Goal: Find specific page/section: Find specific page/section

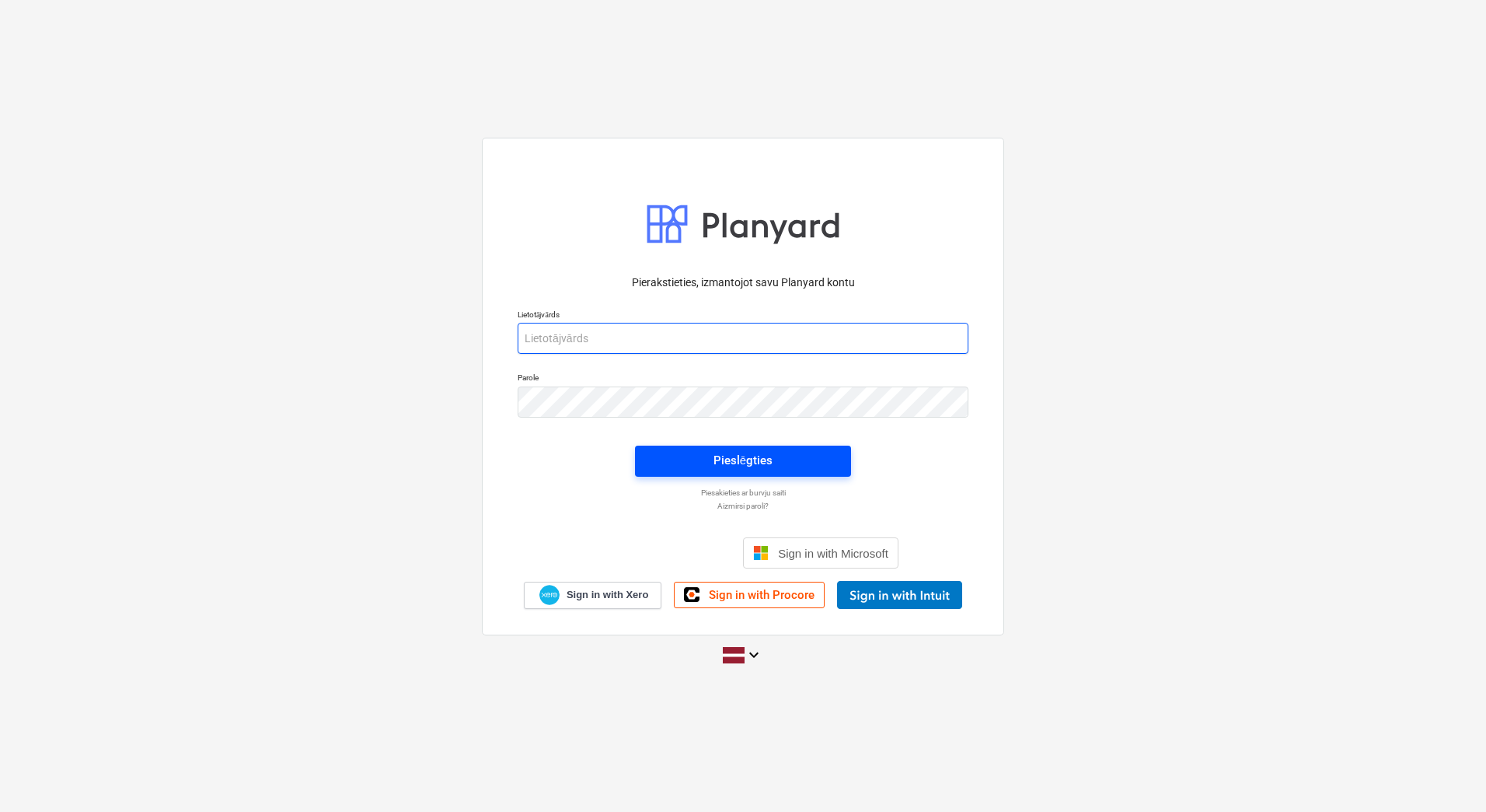
type input "[EMAIL_ADDRESS][PERSON_NAME][DOMAIN_NAME]"
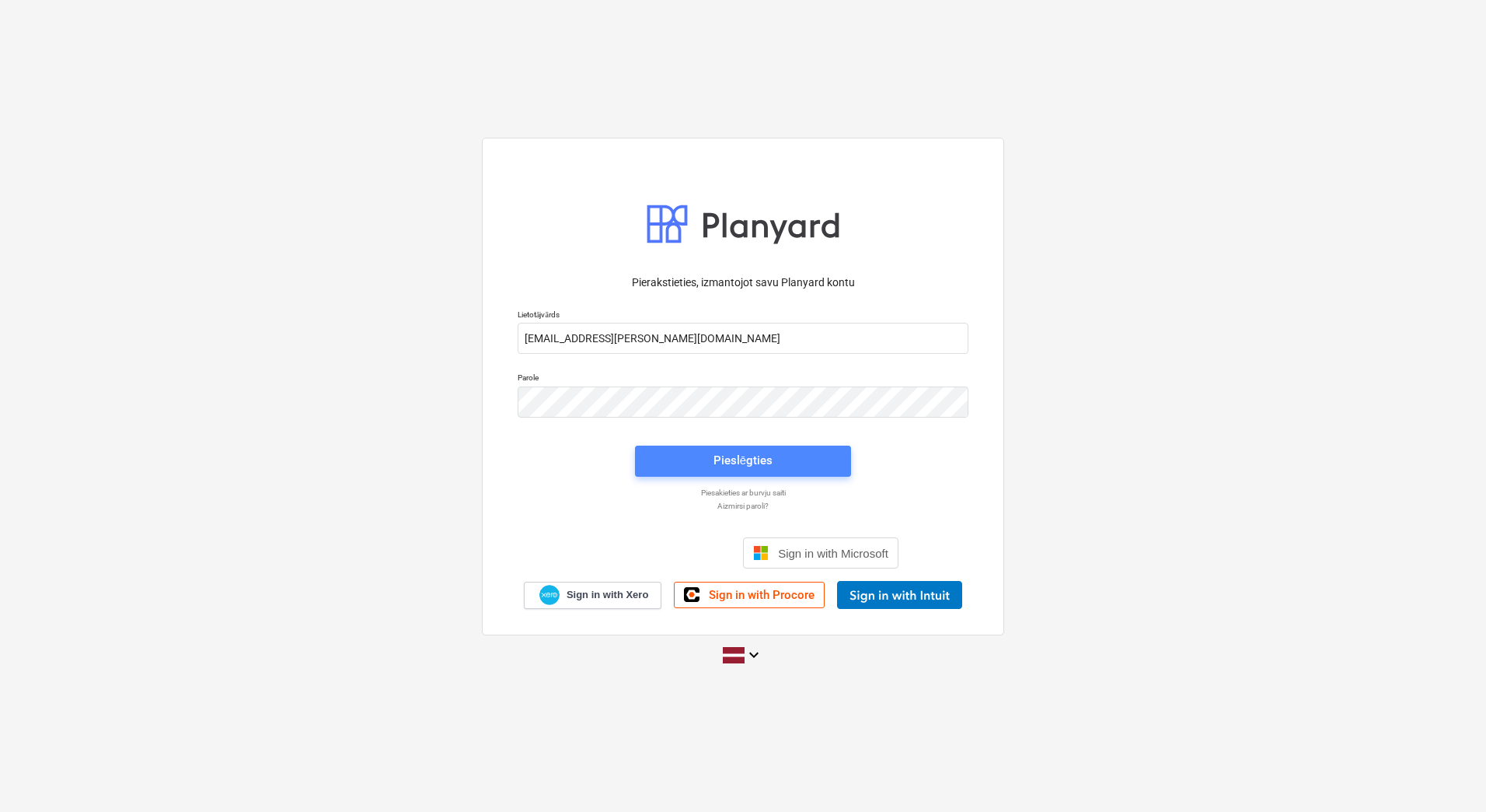
click at [731, 461] on div "Pieslēgties" at bounding box center [742, 461] width 59 height 21
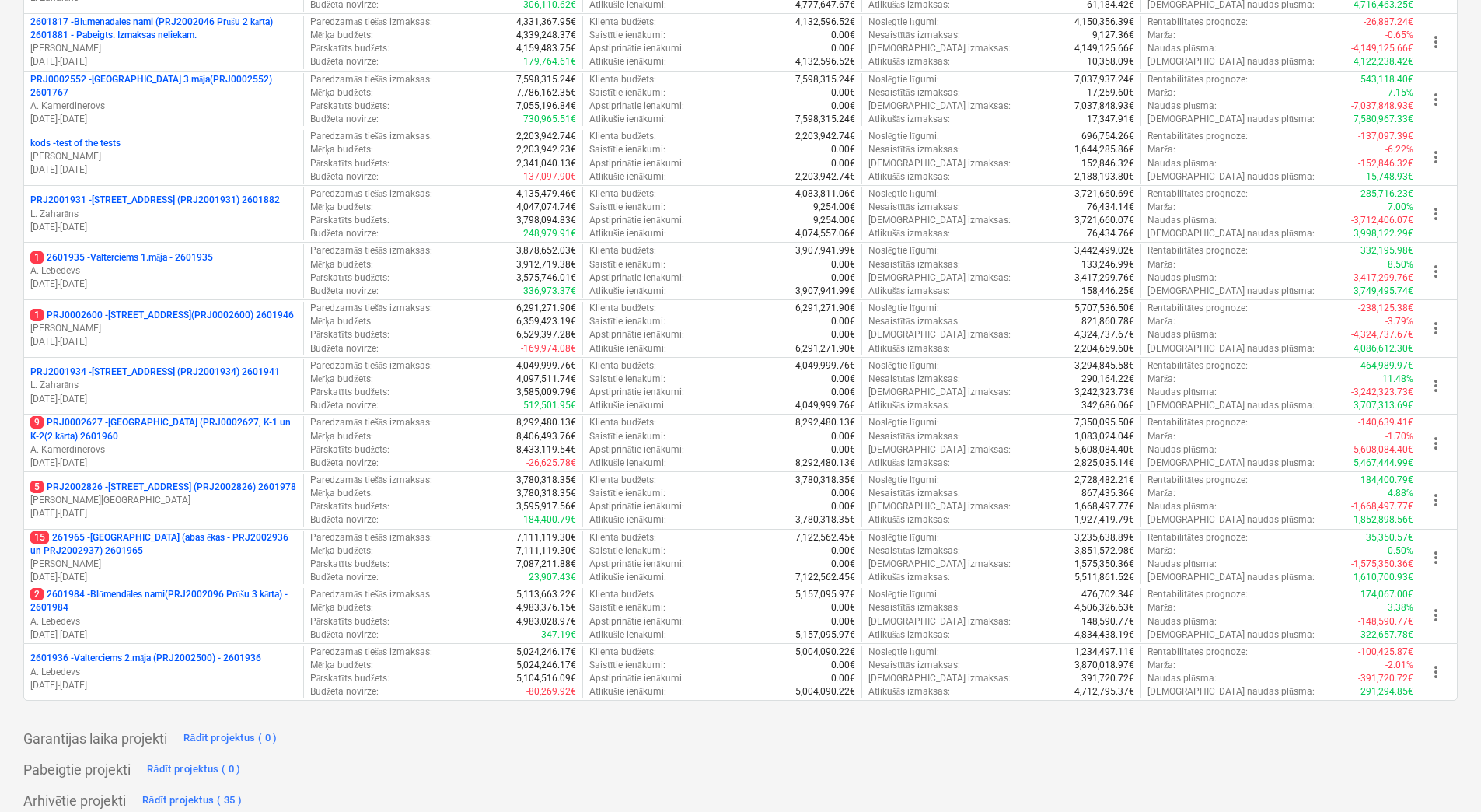
scroll to position [423, 0]
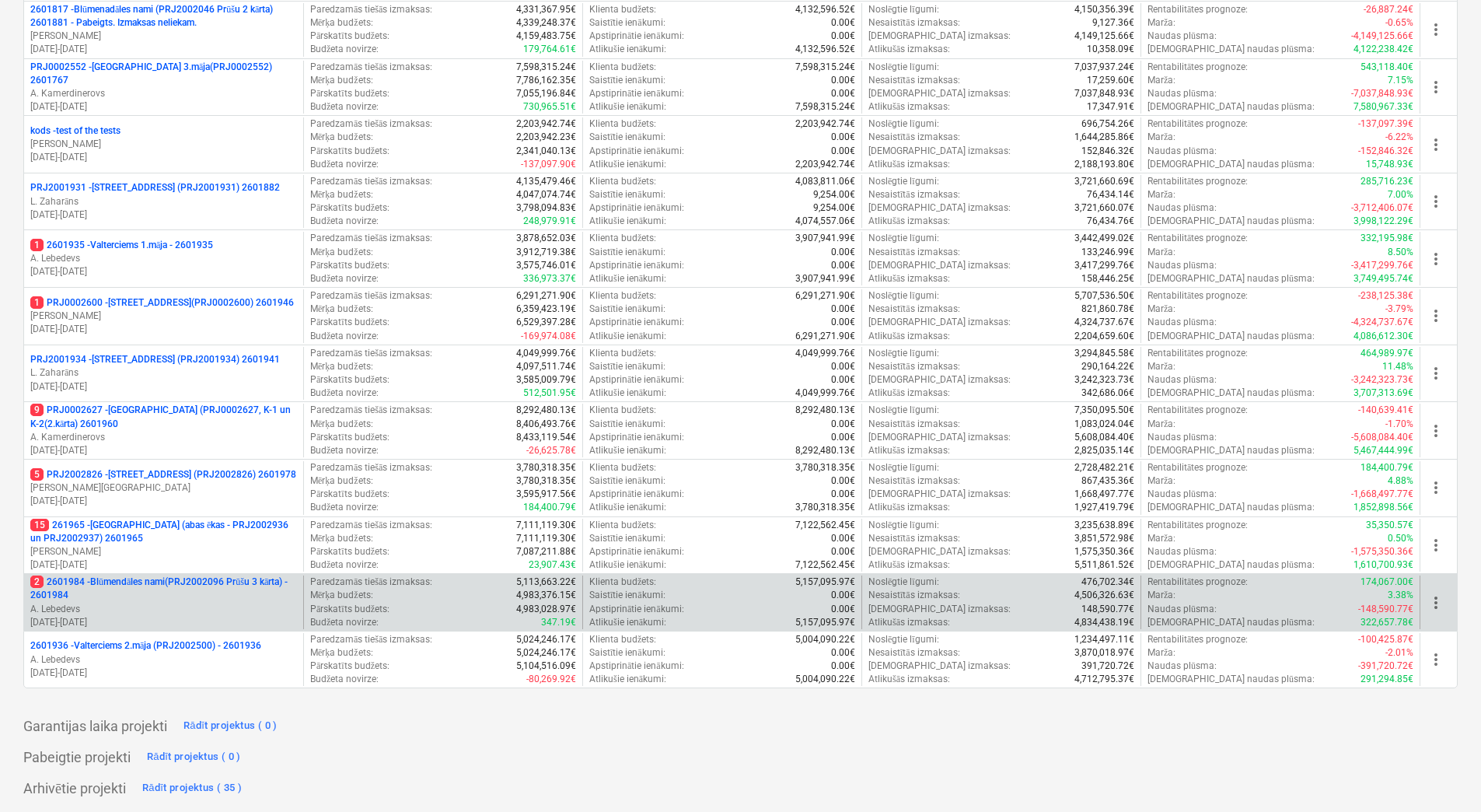
click at [236, 607] on p "A. Lebedevs" at bounding box center [164, 609] width 267 height 13
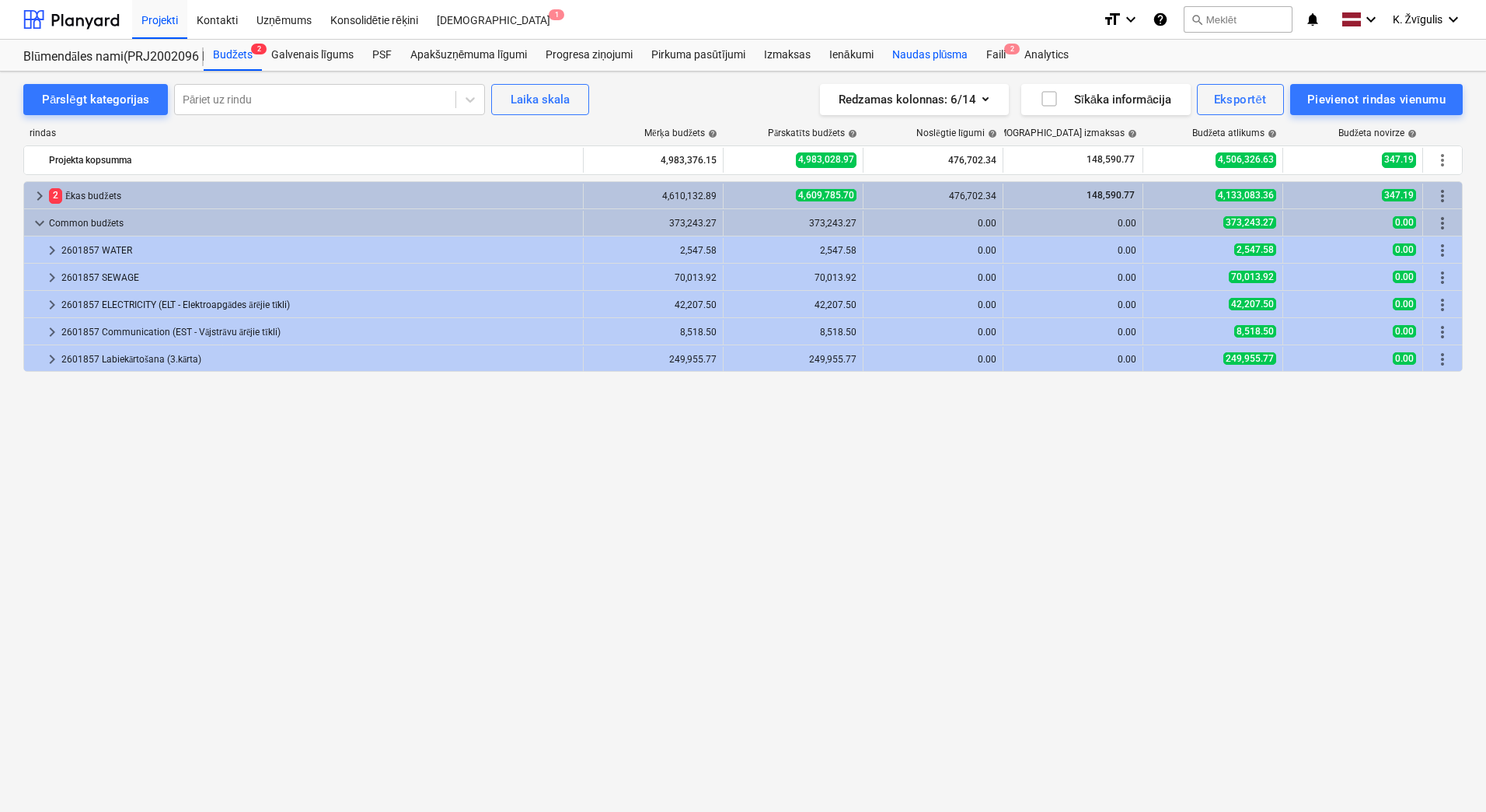
click at [943, 55] on div "Naudas plūsma" at bounding box center [930, 55] width 95 height 31
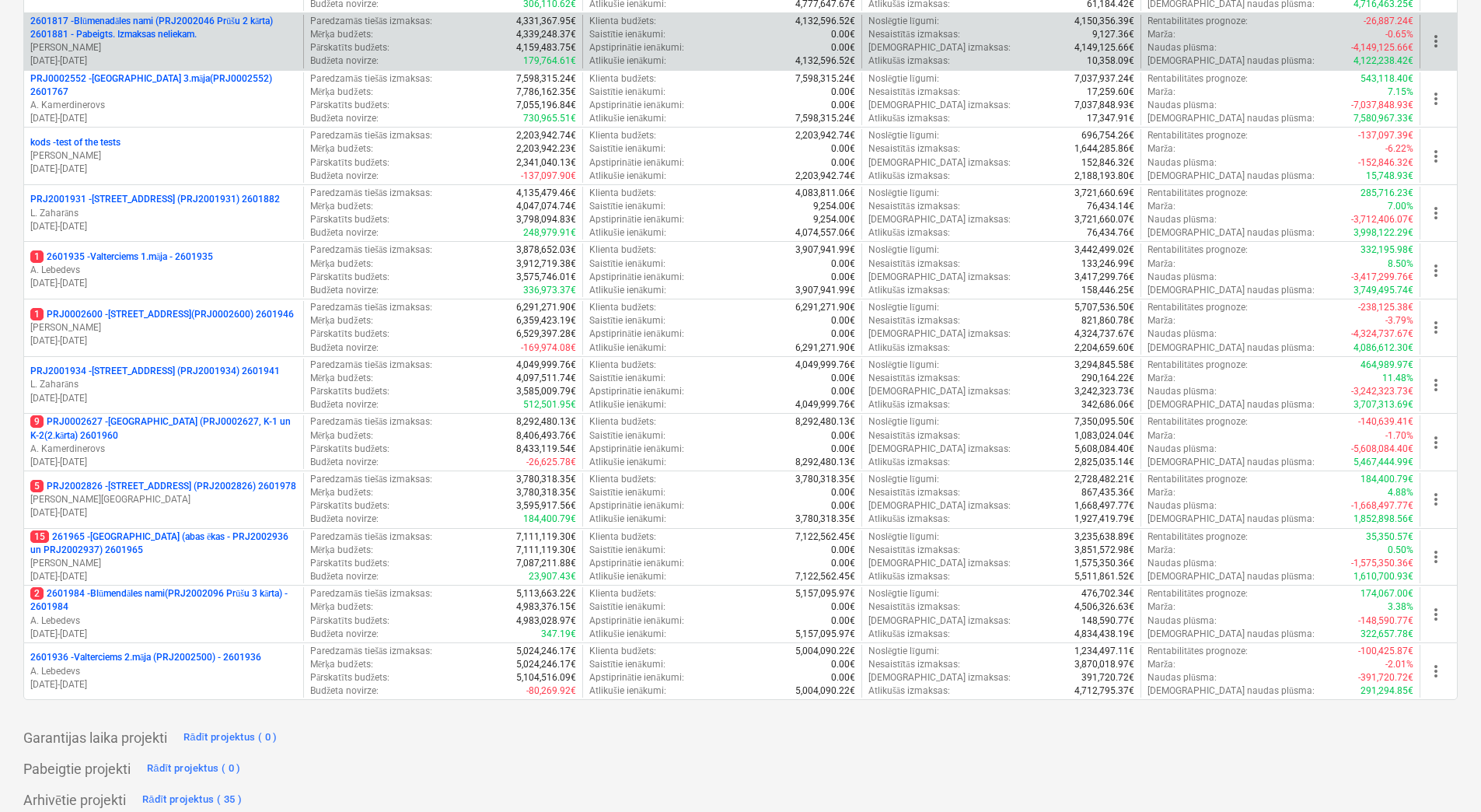
scroll to position [423, 0]
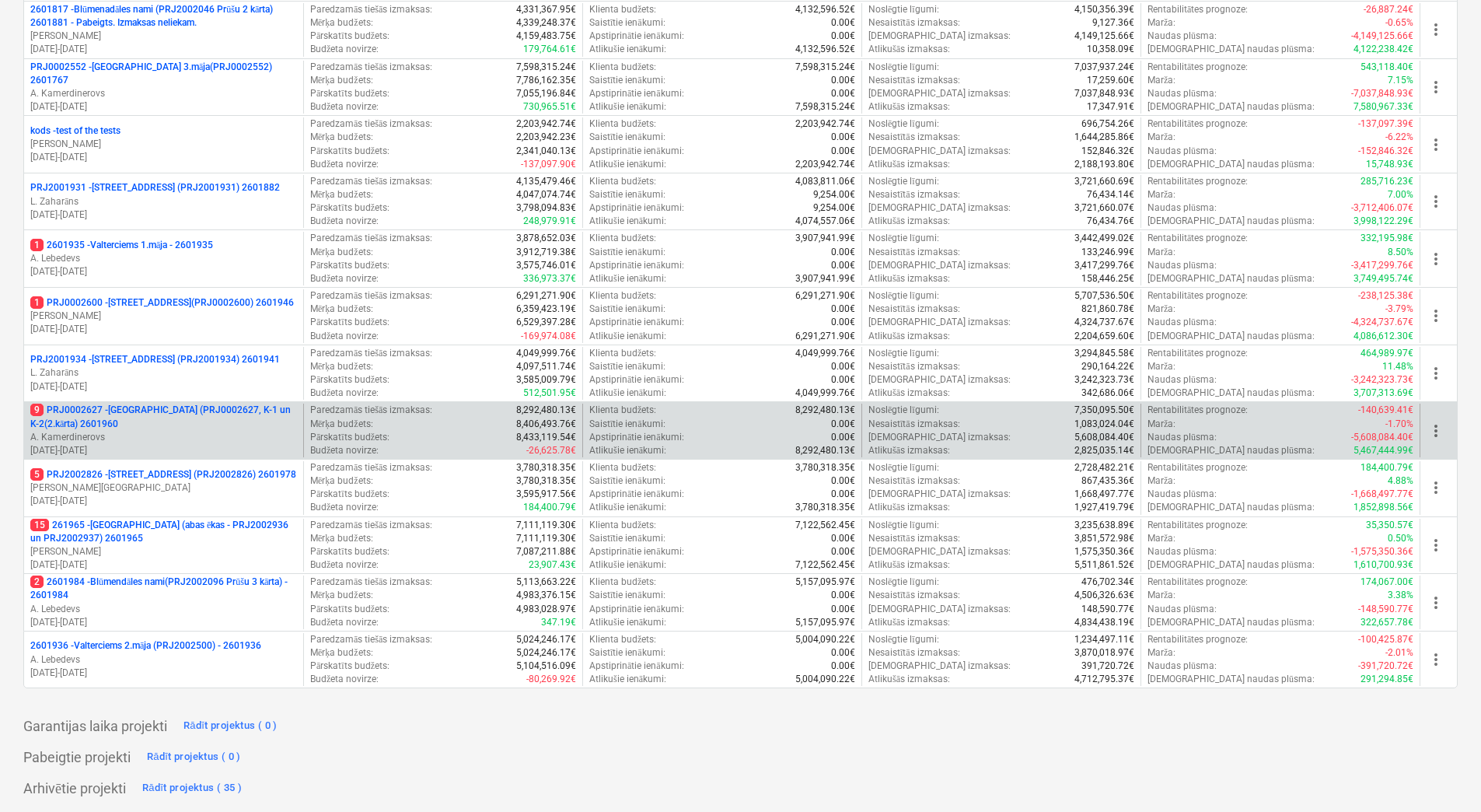
click at [190, 437] on p "A. Kamerdinerovs" at bounding box center [164, 437] width 267 height 13
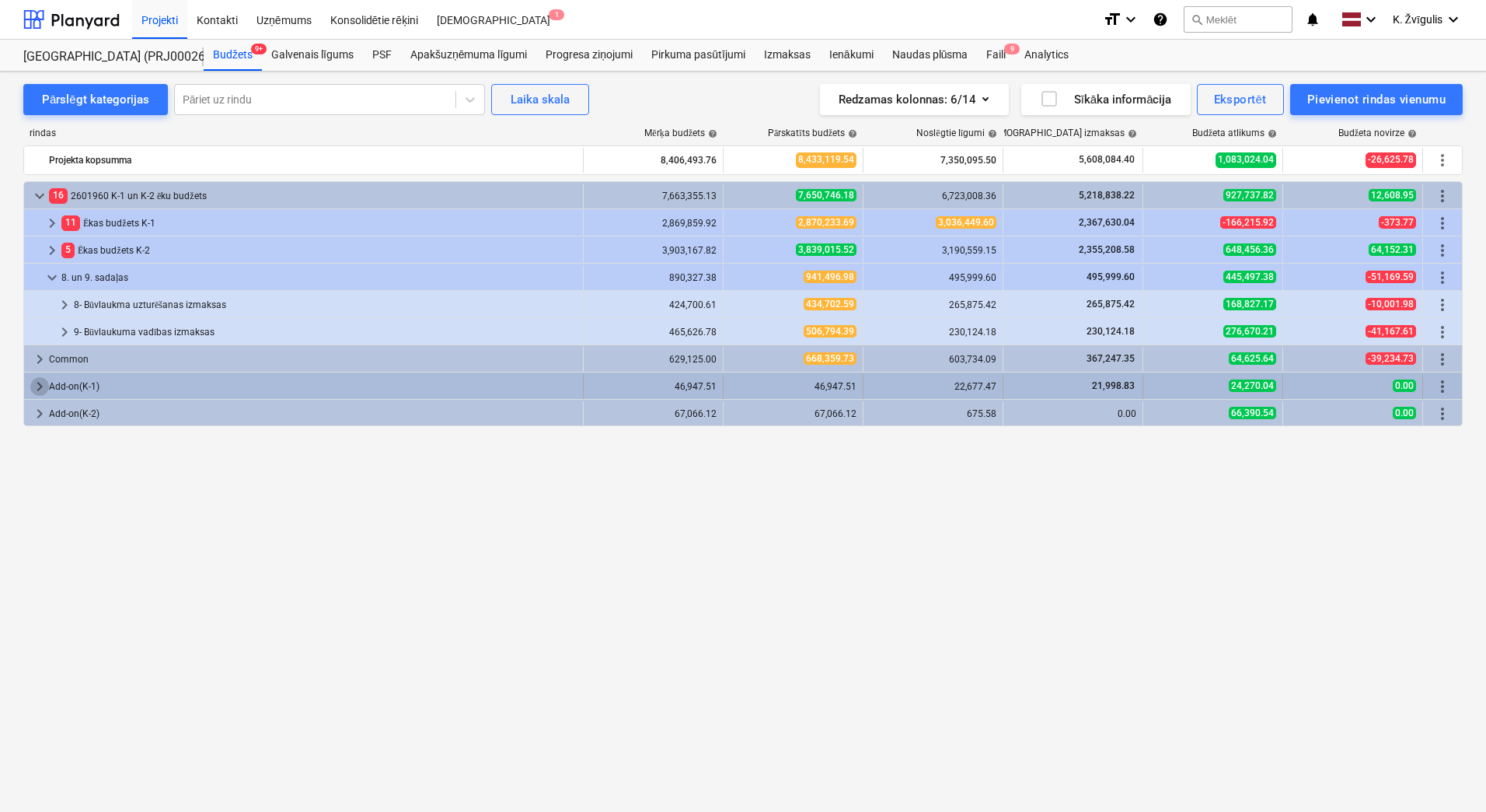
click at [38, 381] on span "keyboard_arrow_right" at bounding box center [40, 386] width 19 height 19
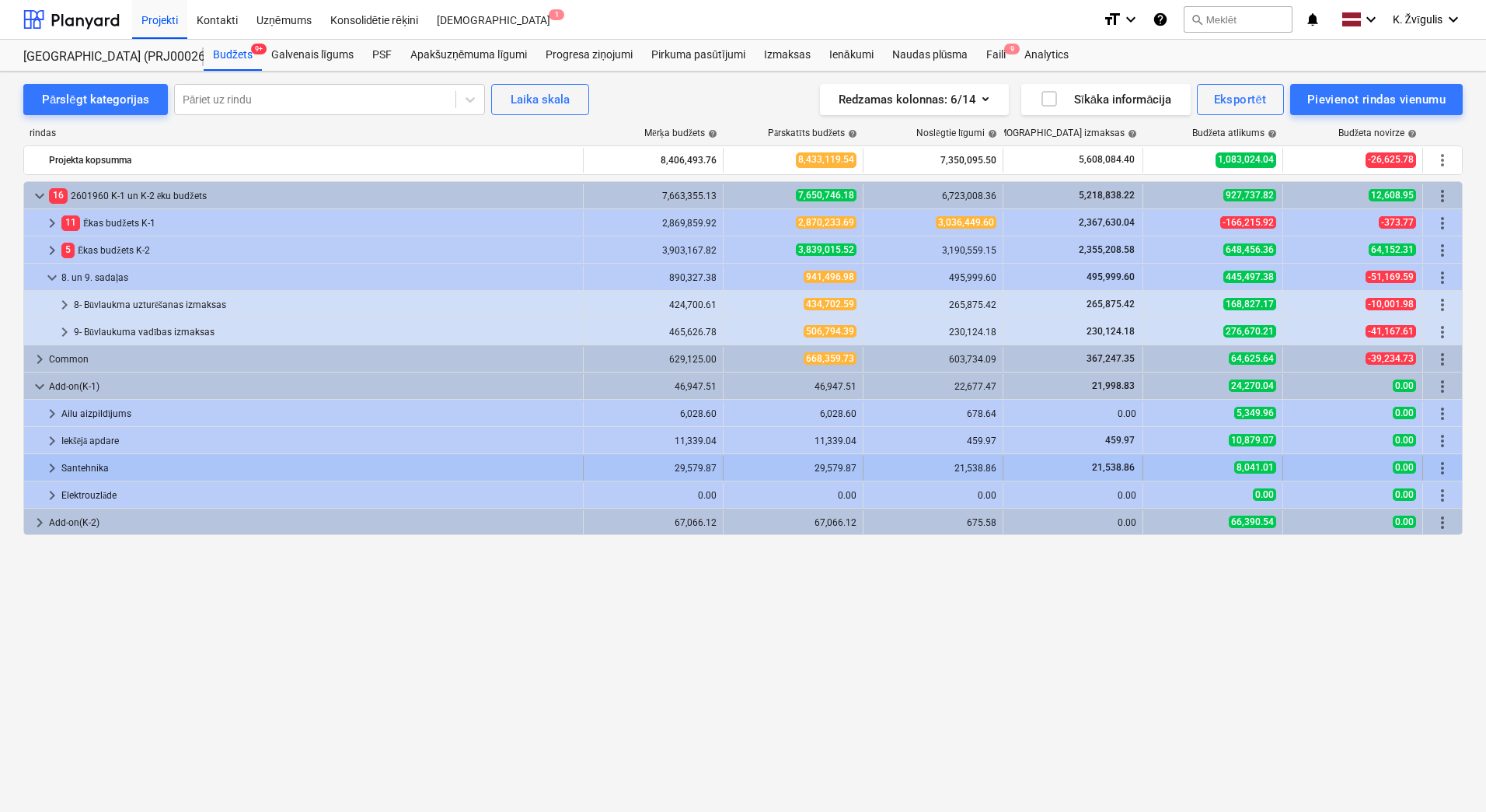
click at [48, 469] on span "keyboard_arrow_right" at bounding box center [52, 468] width 19 height 19
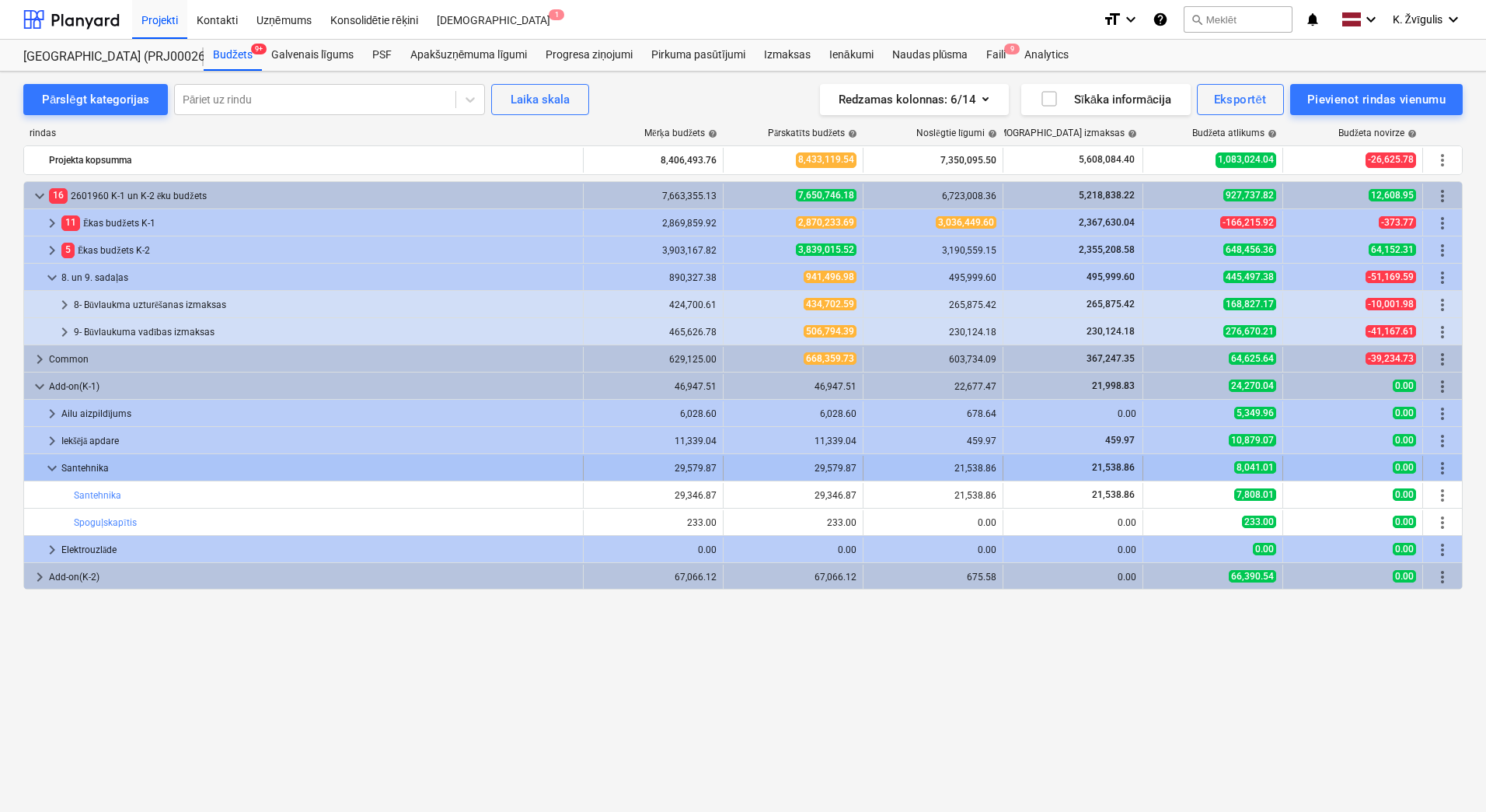
click at [49, 469] on span "keyboard_arrow_down" at bounding box center [52, 468] width 19 height 19
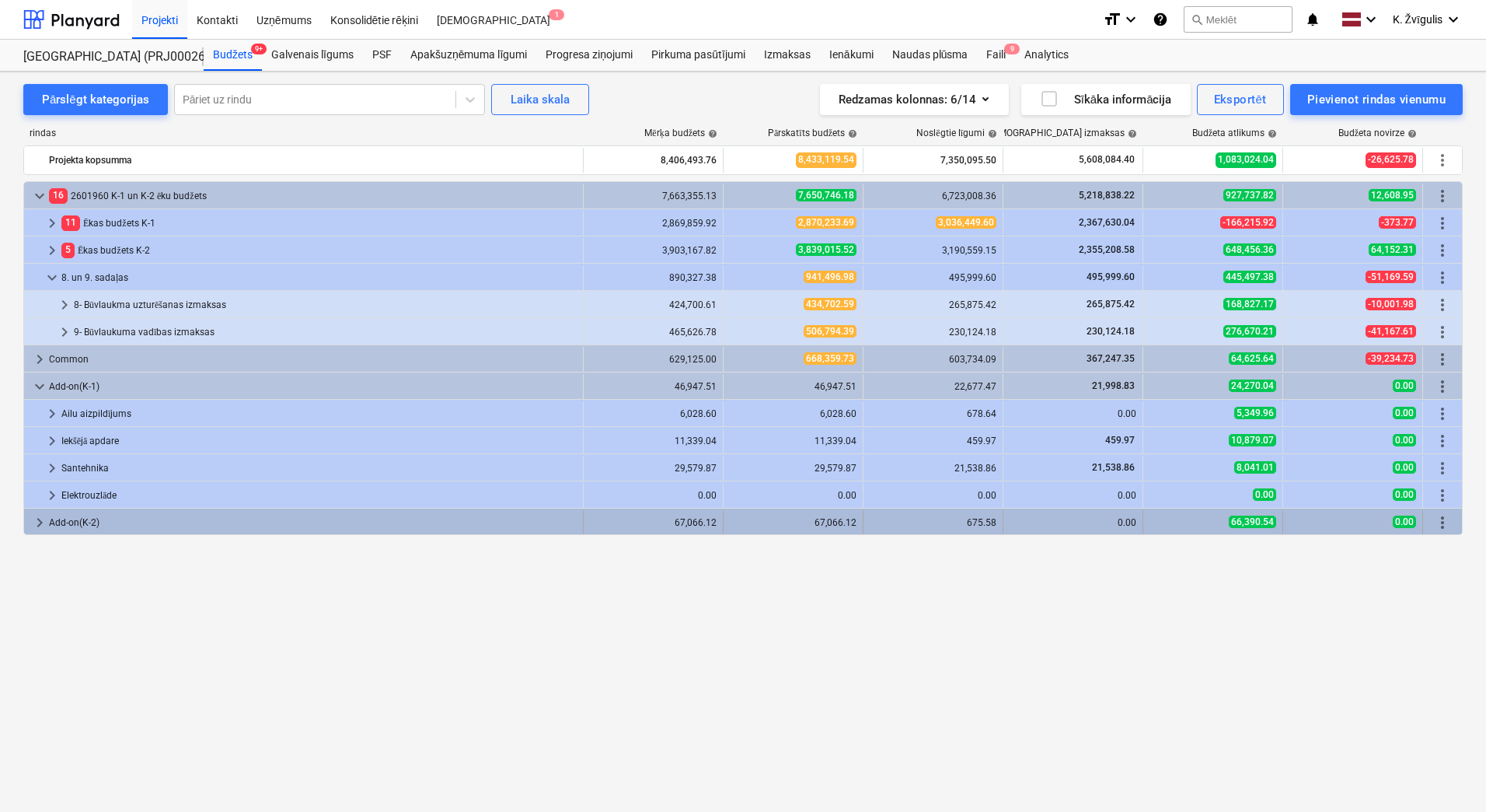
click at [40, 520] on span "keyboard_arrow_right" at bounding box center [40, 522] width 19 height 19
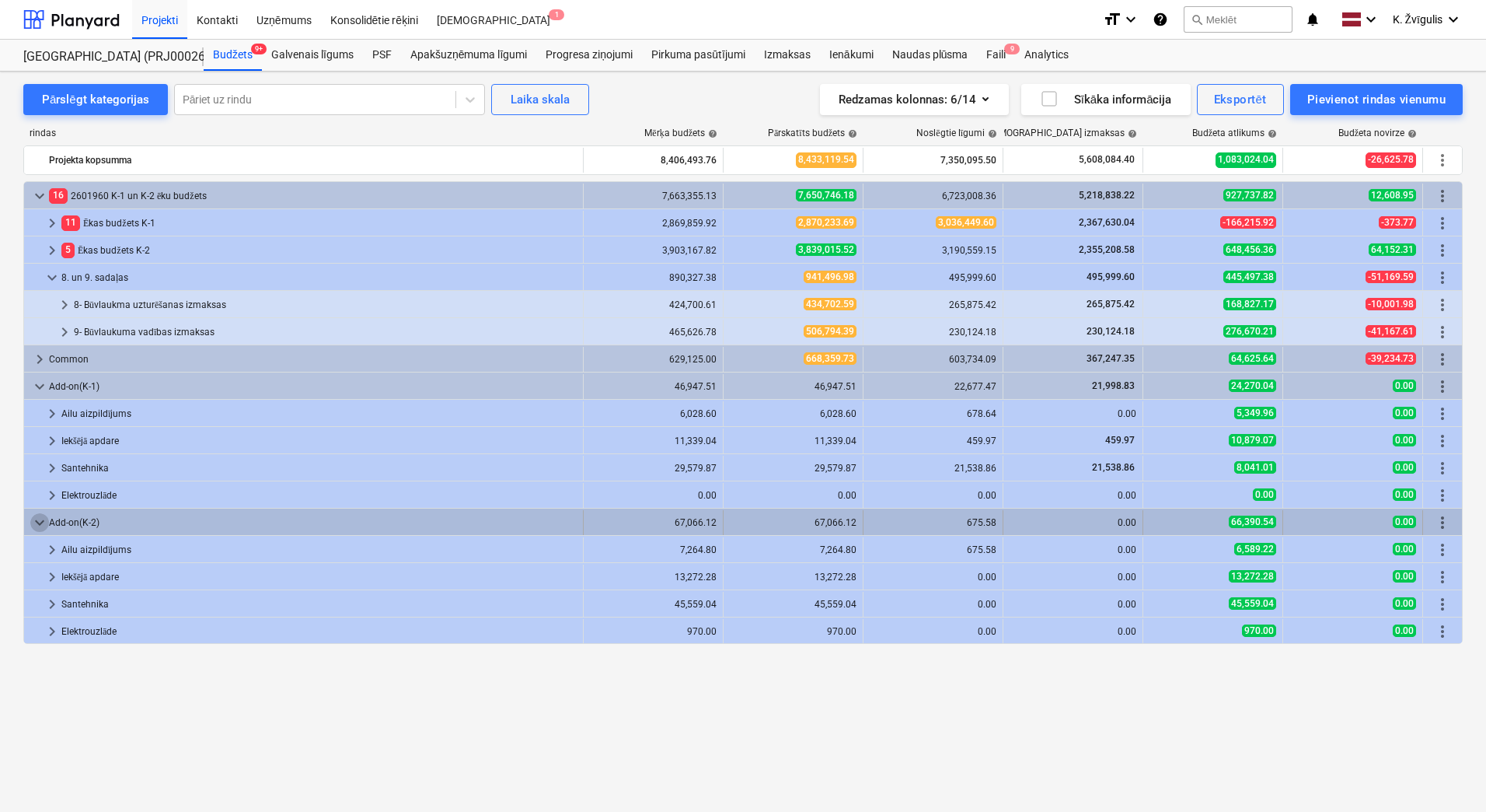
click at [39, 517] on span "keyboard_arrow_down" at bounding box center [40, 522] width 19 height 19
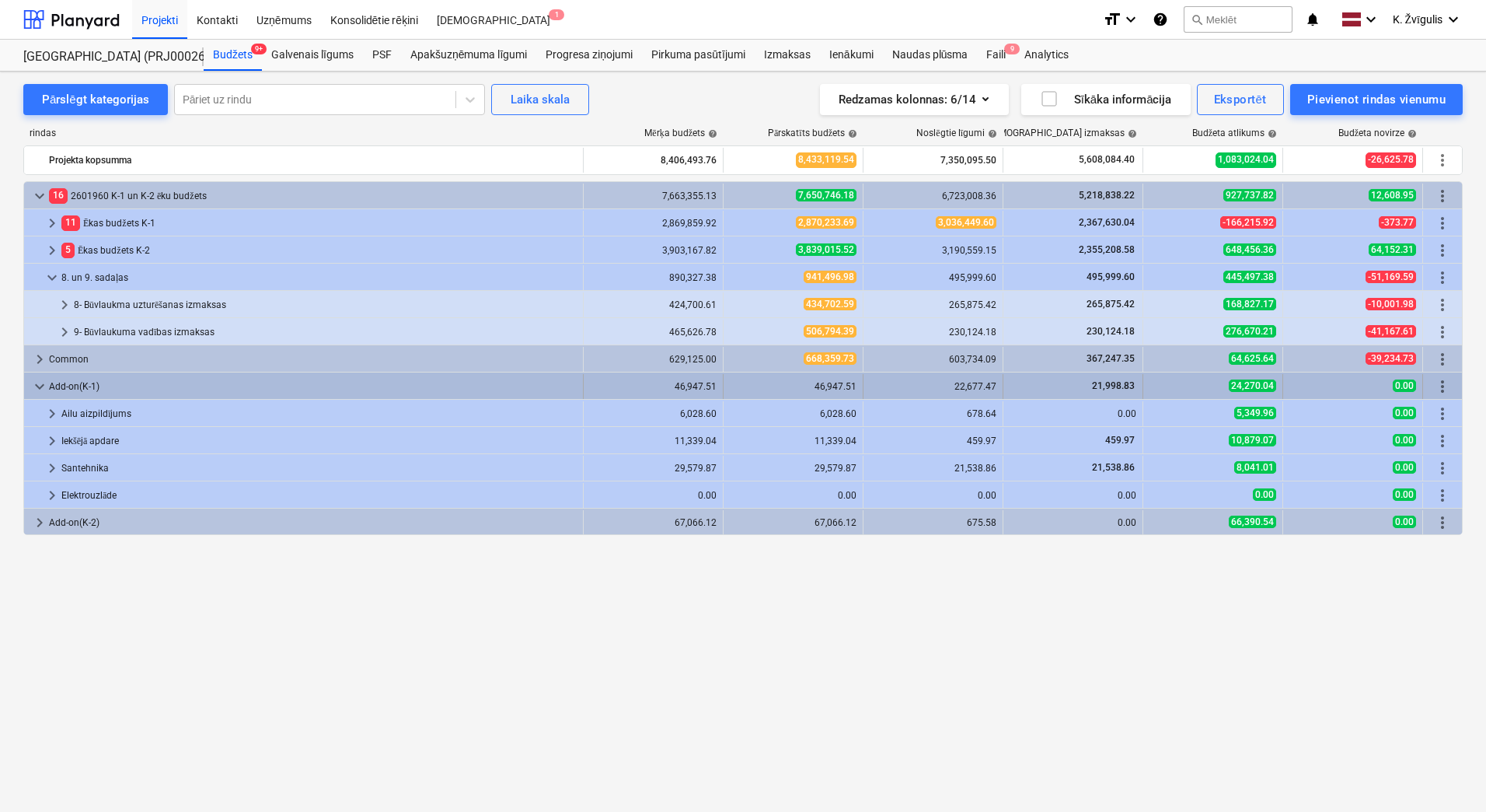
click at [38, 388] on span "keyboard_arrow_down" at bounding box center [40, 386] width 19 height 19
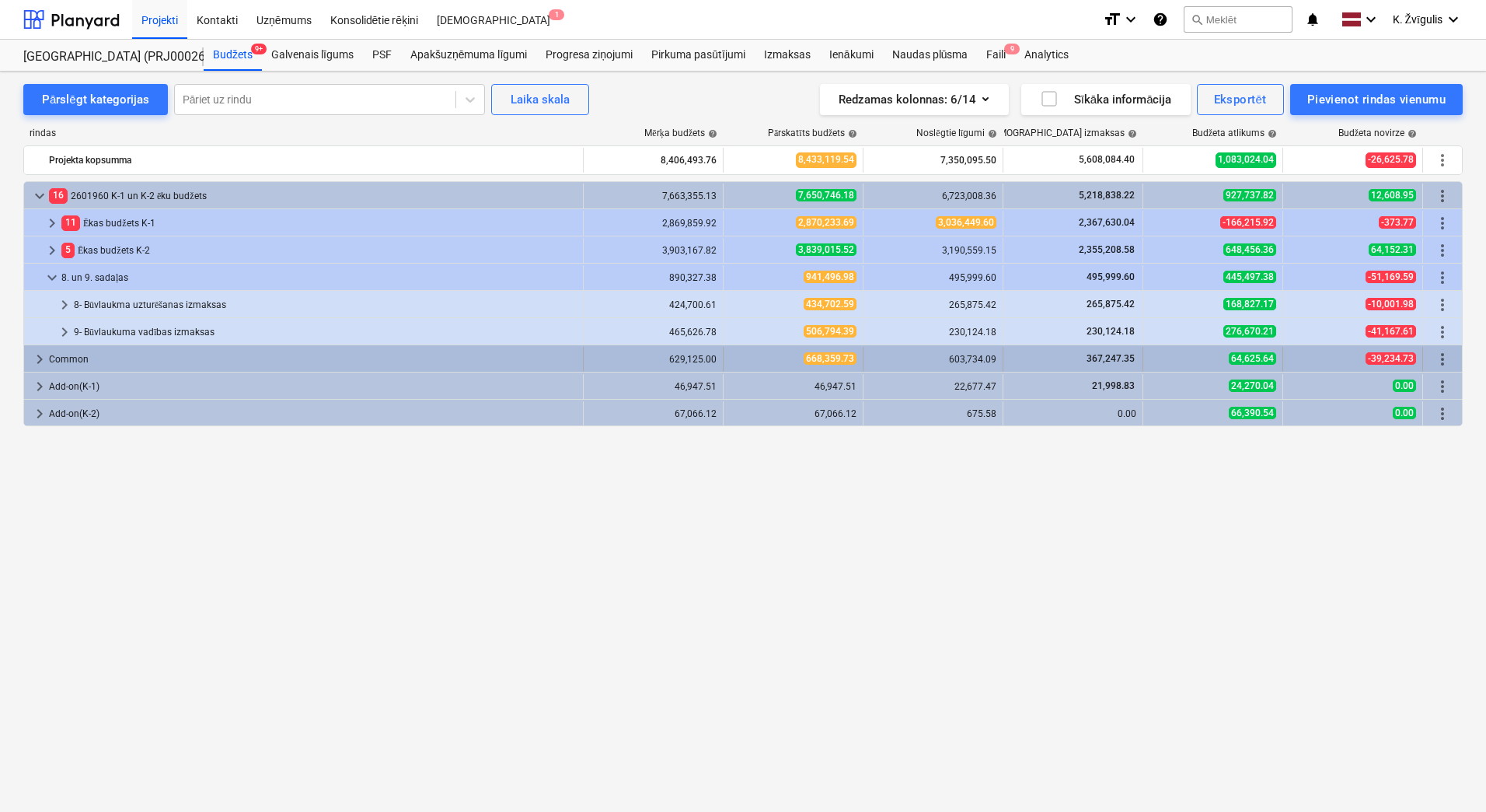
click at [38, 360] on span "keyboard_arrow_right" at bounding box center [40, 359] width 19 height 19
